Goal: Book appointment/travel/reservation

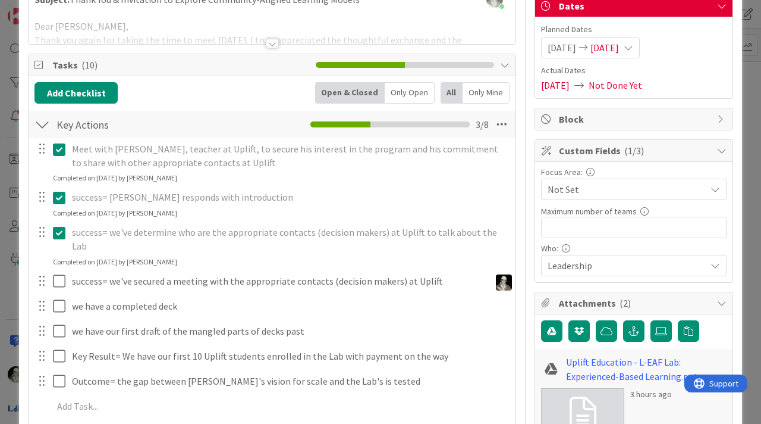
scroll to position [142, 0]
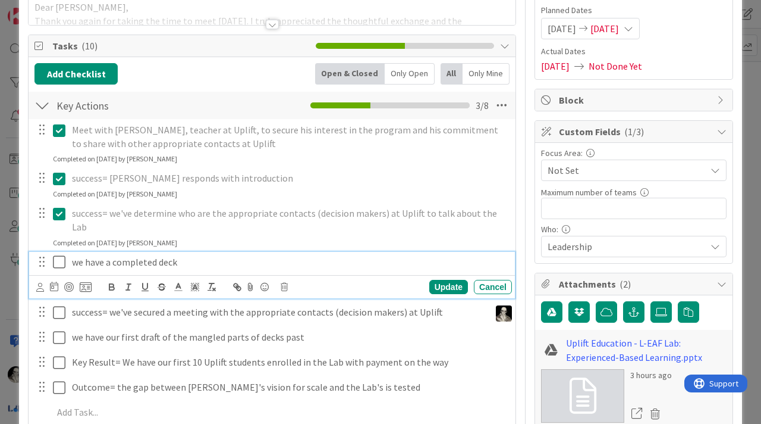
click at [60, 255] on icon at bounding box center [62, 262] width 18 height 14
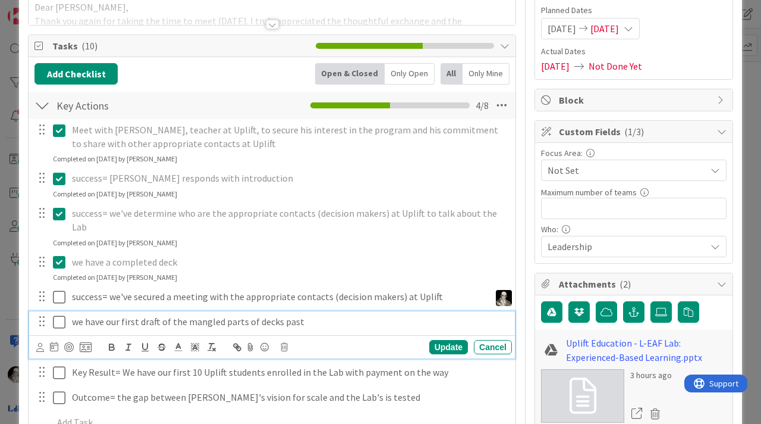
click at [59, 315] on icon at bounding box center [62, 322] width 18 height 14
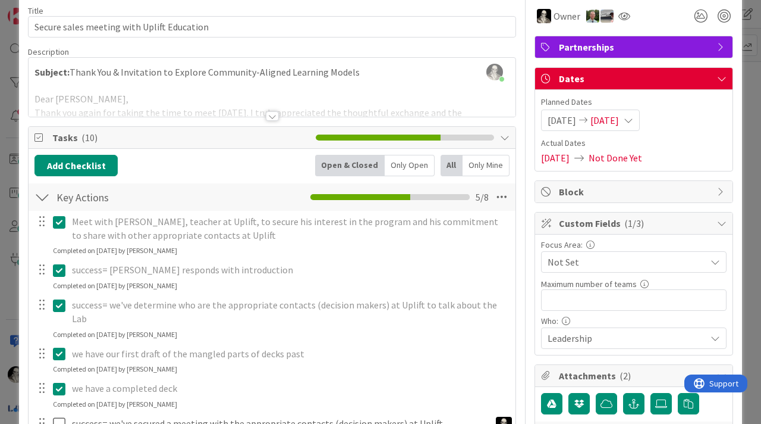
scroll to position [0, 0]
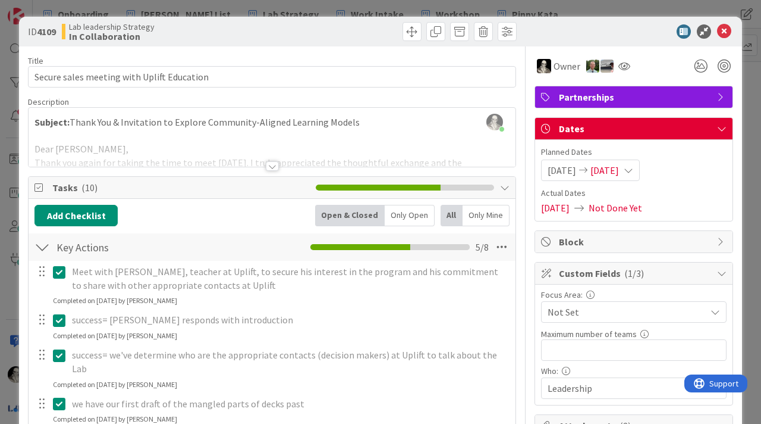
click at [634, 168] on icon at bounding box center [629, 170] width 10 height 10
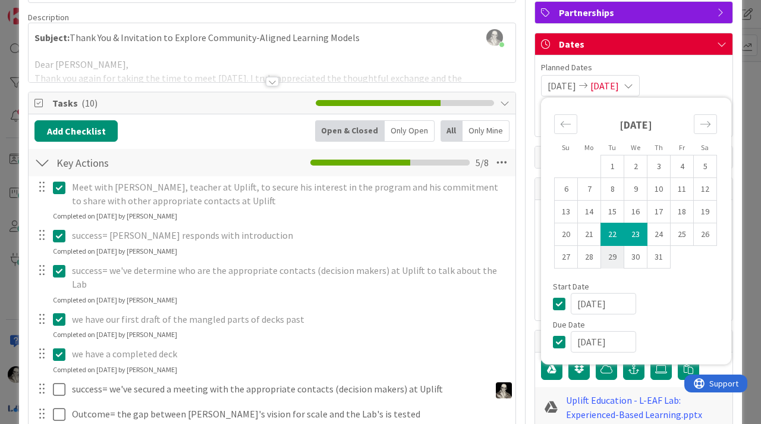
scroll to position [86, 0]
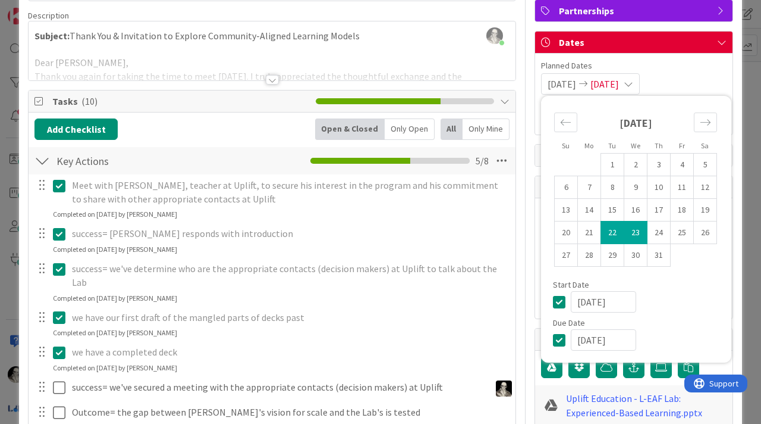
click at [610, 228] on td "22" at bounding box center [612, 232] width 23 height 23
click at [597, 340] on input "[DATE]" at bounding box center [603, 339] width 65 height 21
click at [585, 339] on input "[DATE]" at bounding box center [603, 339] width 65 height 21
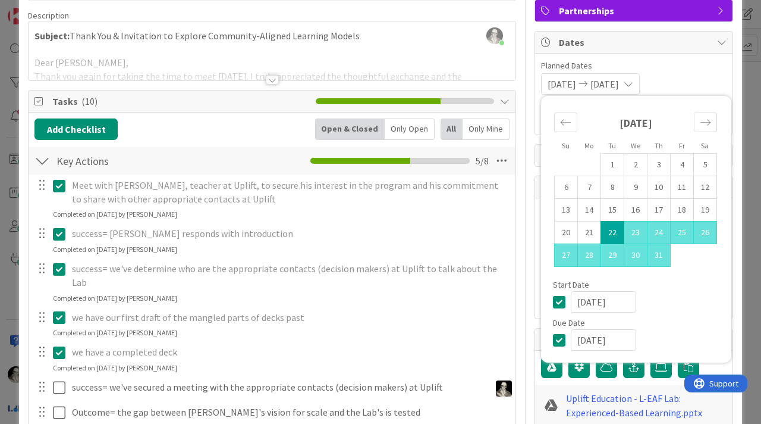
type input "[DATE]"
click at [716, 329] on div "[DATE]" at bounding box center [645, 339] width 149 height 21
click at [700, 73] on div "Planned Dates [DATE] [DATE] Su Mo Tu We Th Fr Sa [DATE] 1 2 3 4 5 6 7 8 9 10 11…" at bounding box center [634, 76] width 186 height 35
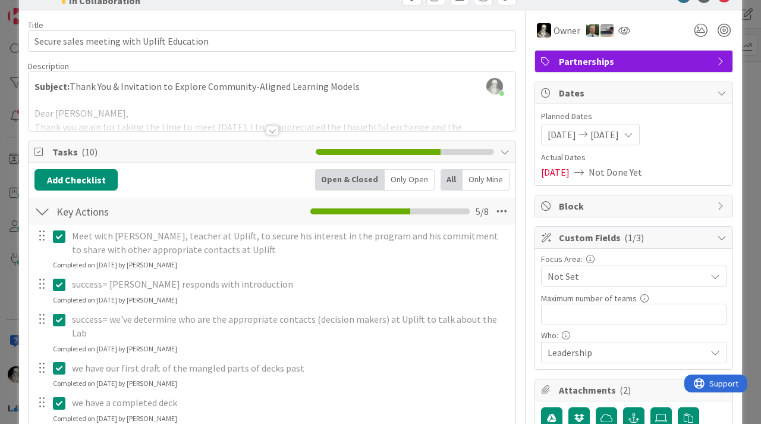
scroll to position [0, 0]
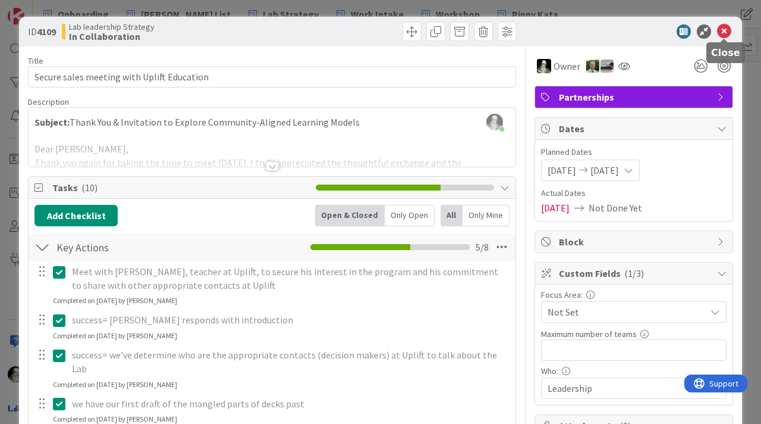
click at [730, 29] on icon at bounding box center [724, 31] width 14 height 14
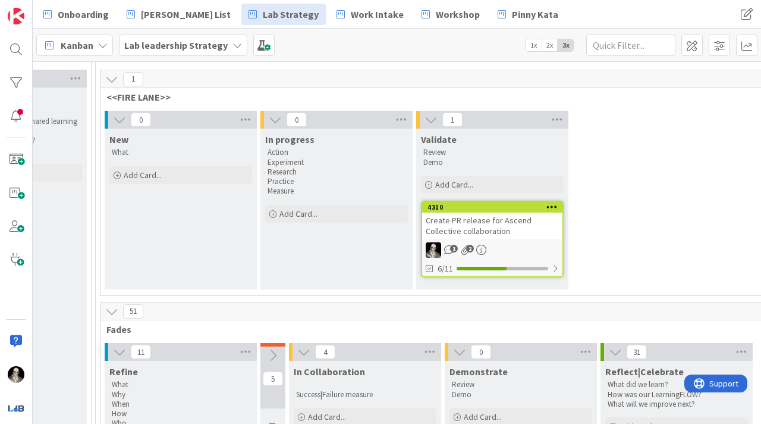
scroll to position [91, 1754]
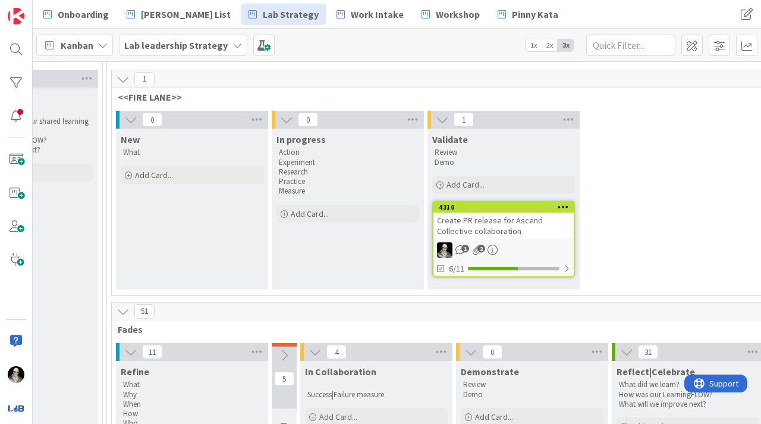
drag, startPoint x: 211, startPoint y: 250, endPoint x: 114, endPoint y: 2, distance: 266.7
